Goal: Transaction & Acquisition: Book appointment/travel/reservation

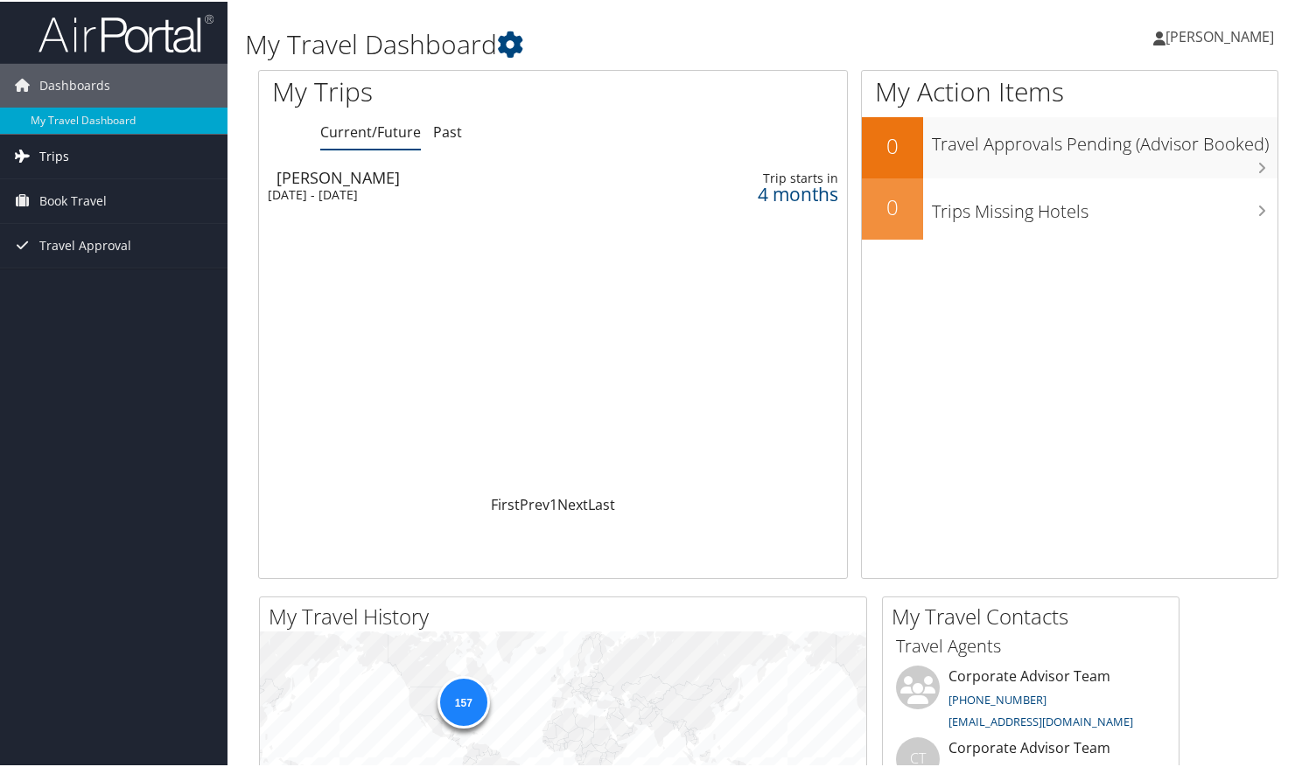
click at [67, 159] on span "Trips" at bounding box center [54, 155] width 30 height 44
click at [109, 278] on link "Book Travel" at bounding box center [114, 278] width 228 height 44
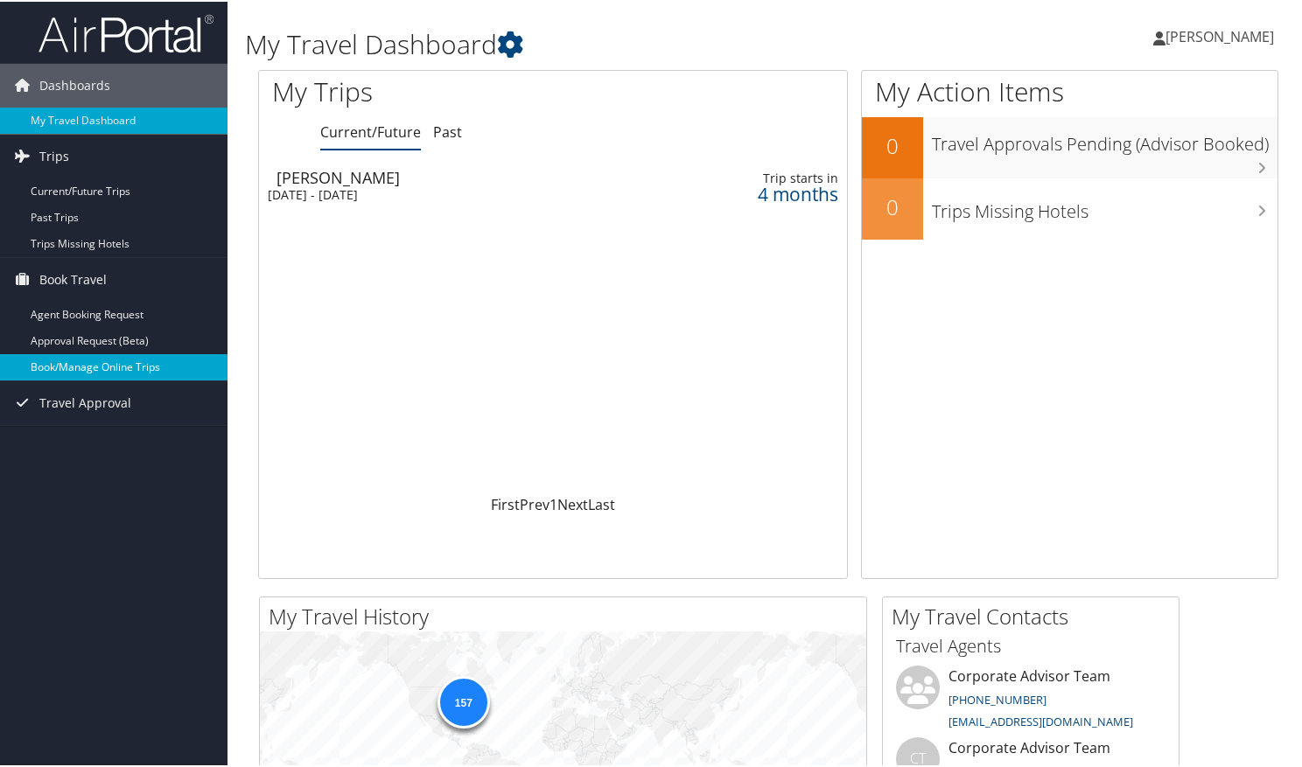
click at [107, 366] on link "Book/Manage Online Trips" at bounding box center [114, 366] width 228 height 26
